Goal: Information Seeking & Learning: Learn about a topic

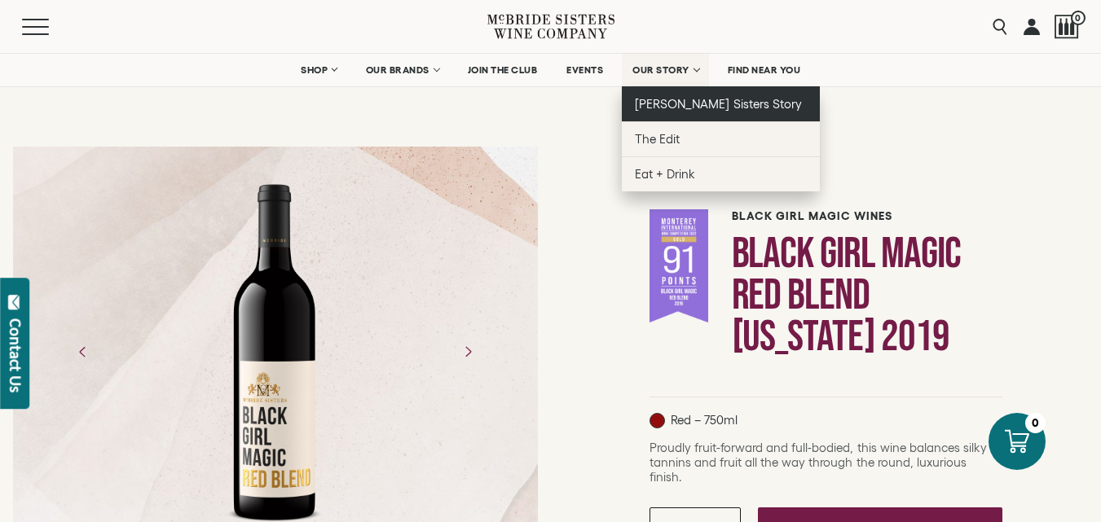
click at [707, 106] on span "[PERSON_NAME] Sisters Story" at bounding box center [718, 104] width 167 height 14
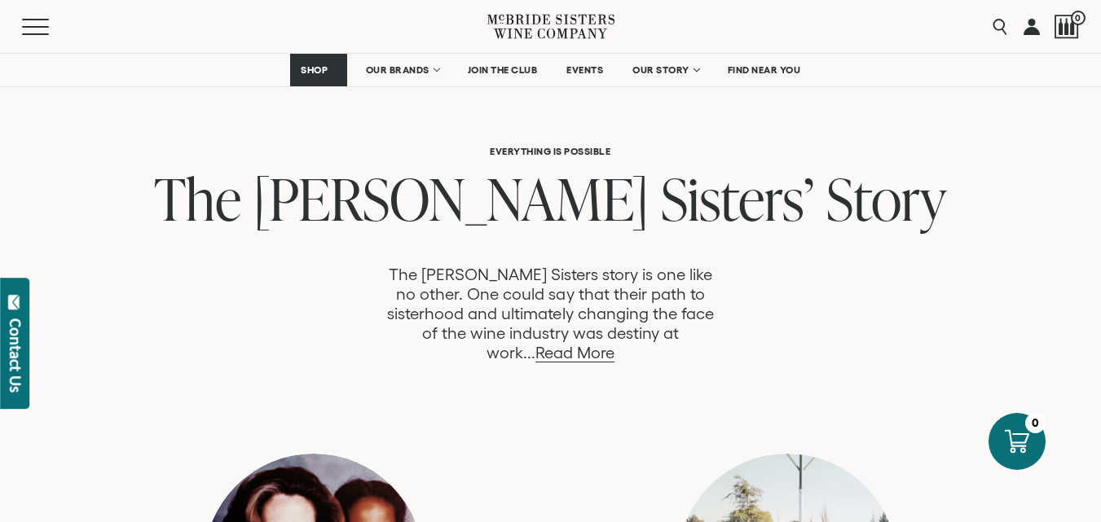
scroll to position [815, 0]
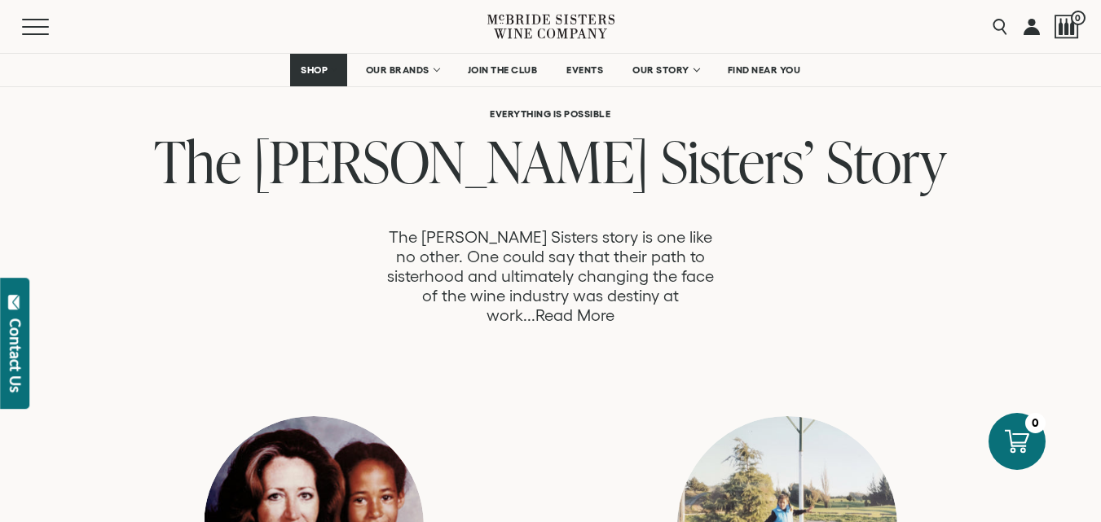
click at [615, 306] on link "Read More" at bounding box center [574, 315] width 79 height 19
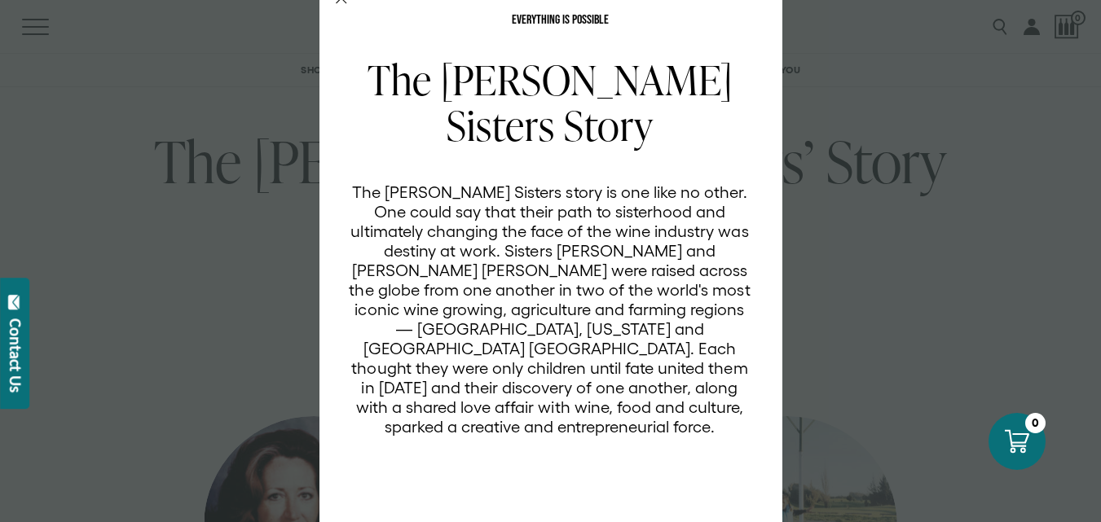
scroll to position [0, 0]
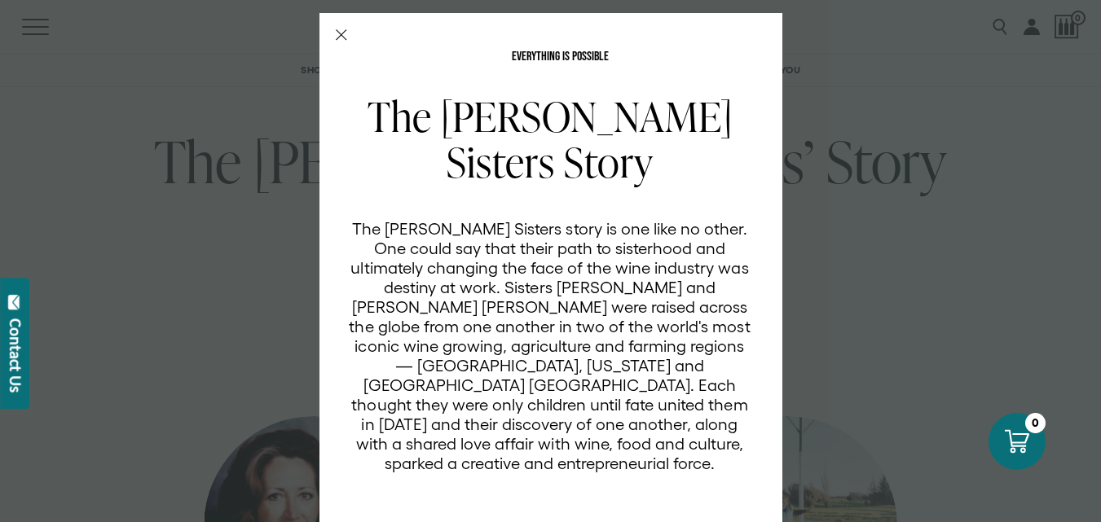
click at [336, 35] on line "Close Modal" at bounding box center [341, 35] width 10 height 10
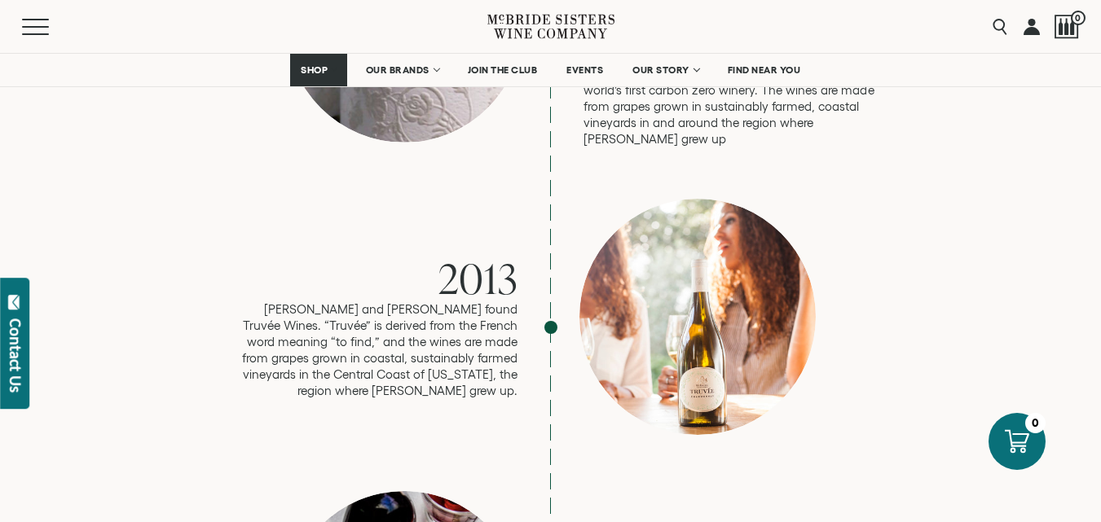
scroll to position [2445, 0]
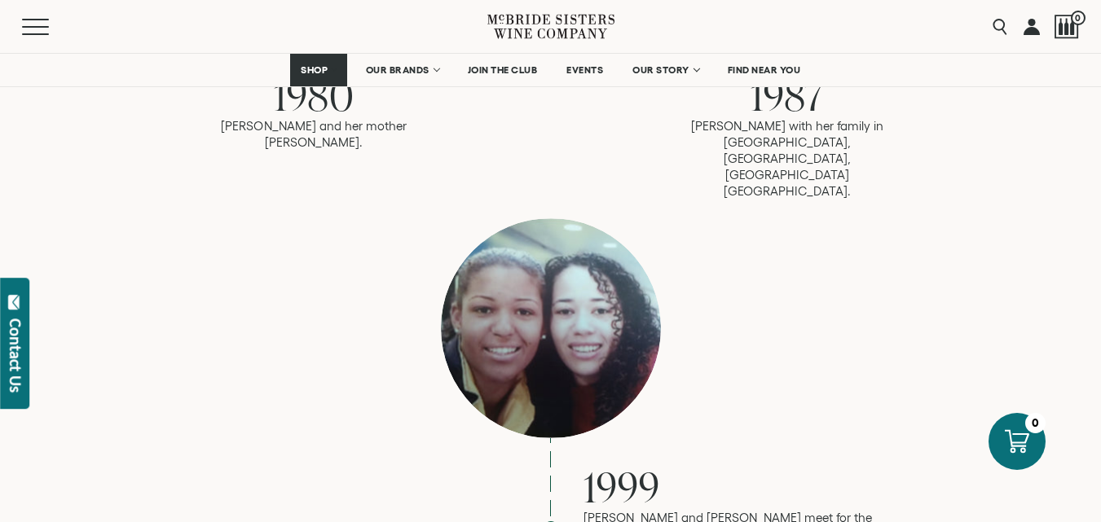
scroll to position [1467, 0]
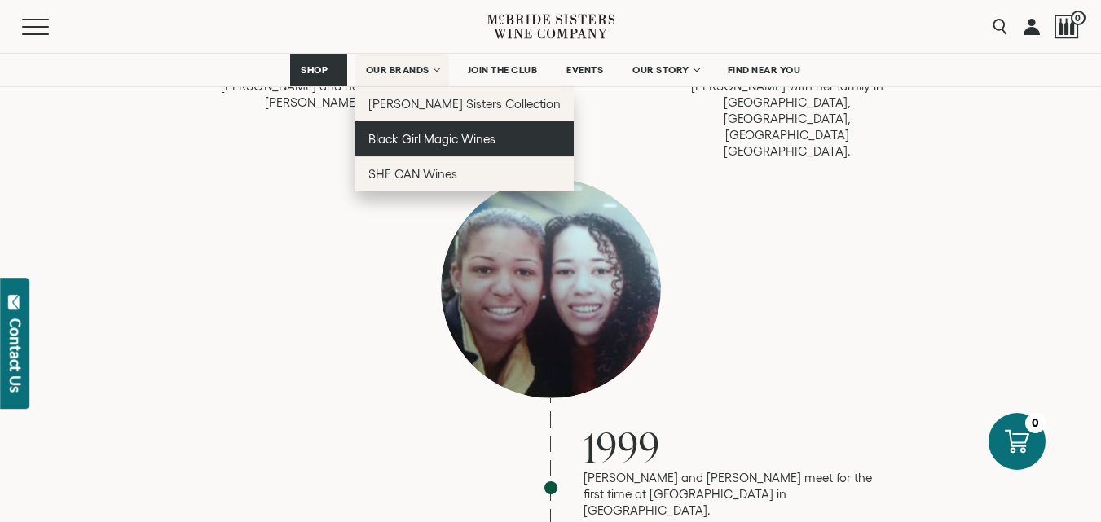
click at [430, 142] on span "Black Girl Magic Wines" at bounding box center [431, 139] width 127 height 14
